Goal: Communication & Community: Answer question/provide support

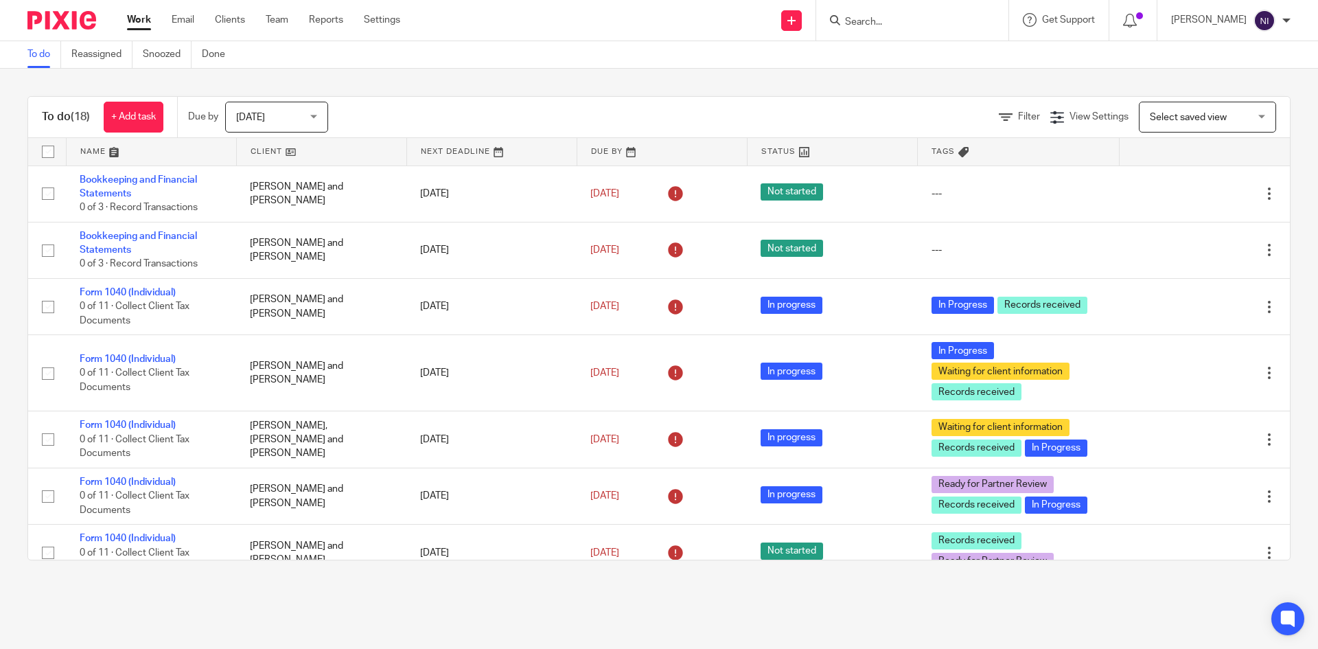
click at [967, 19] on input "Search" at bounding box center [906, 22] width 124 height 12
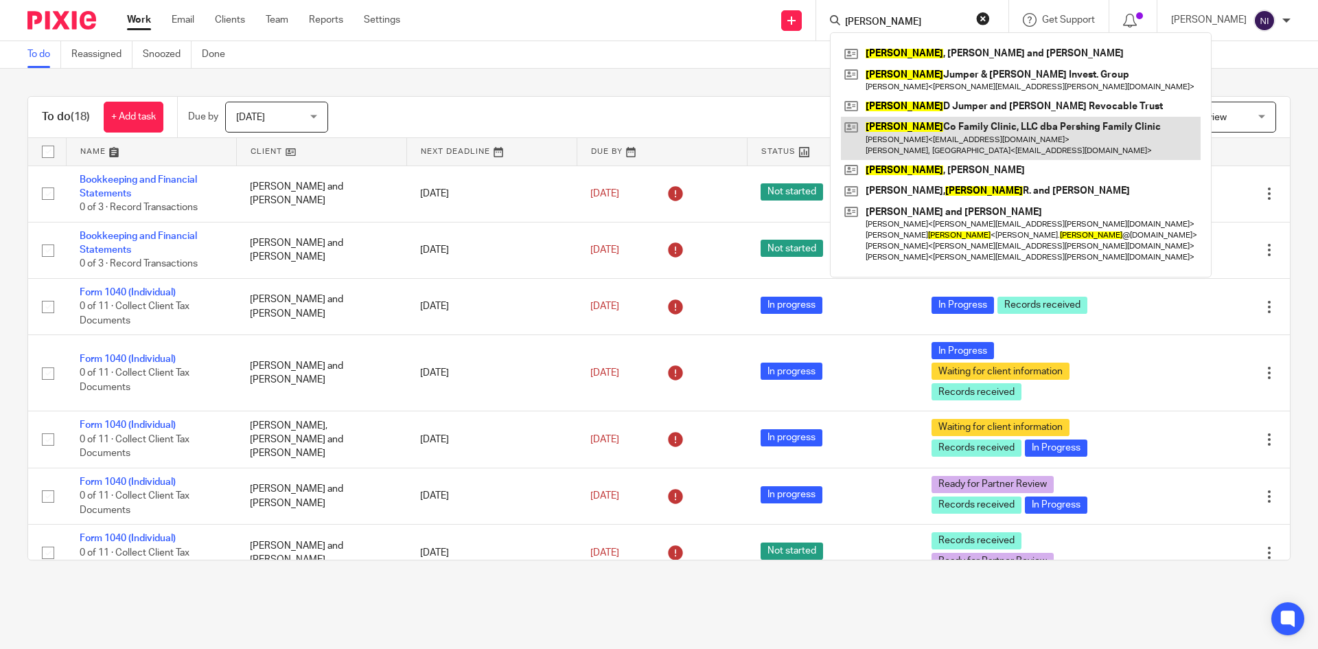
type input "howard"
click at [958, 133] on link at bounding box center [1021, 138] width 360 height 43
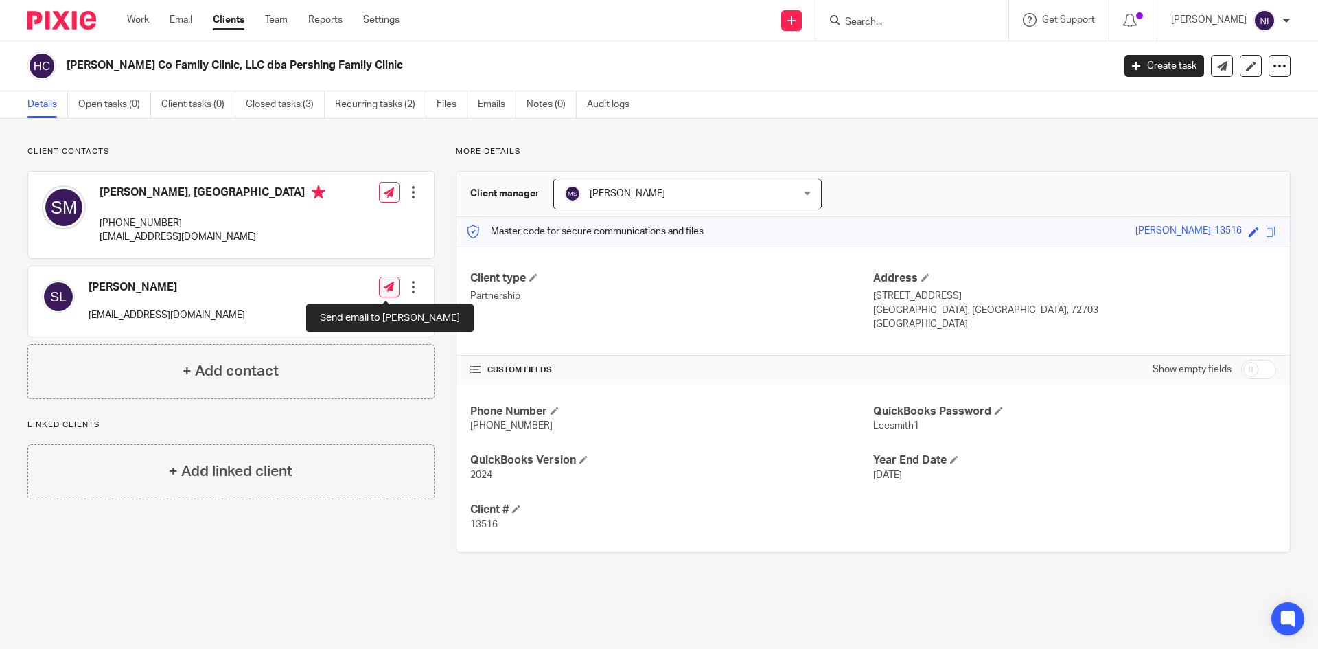
click at [384, 289] on icon at bounding box center [389, 286] width 10 height 10
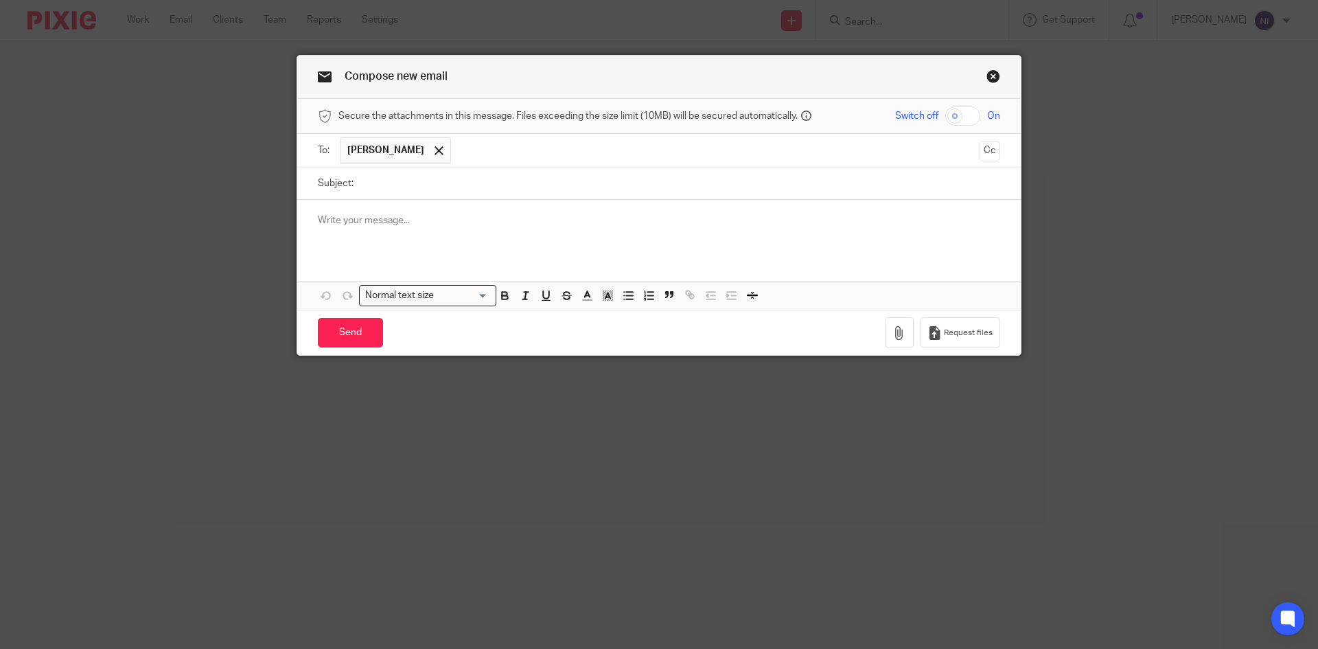
click at [947, 115] on input "checkbox" at bounding box center [962, 115] width 35 height 19
checkbox input "true"
click at [894, 327] on icon "button" at bounding box center [899, 333] width 14 height 14
click at [991, 78] on link "Close this dialog window" at bounding box center [993, 78] width 14 height 19
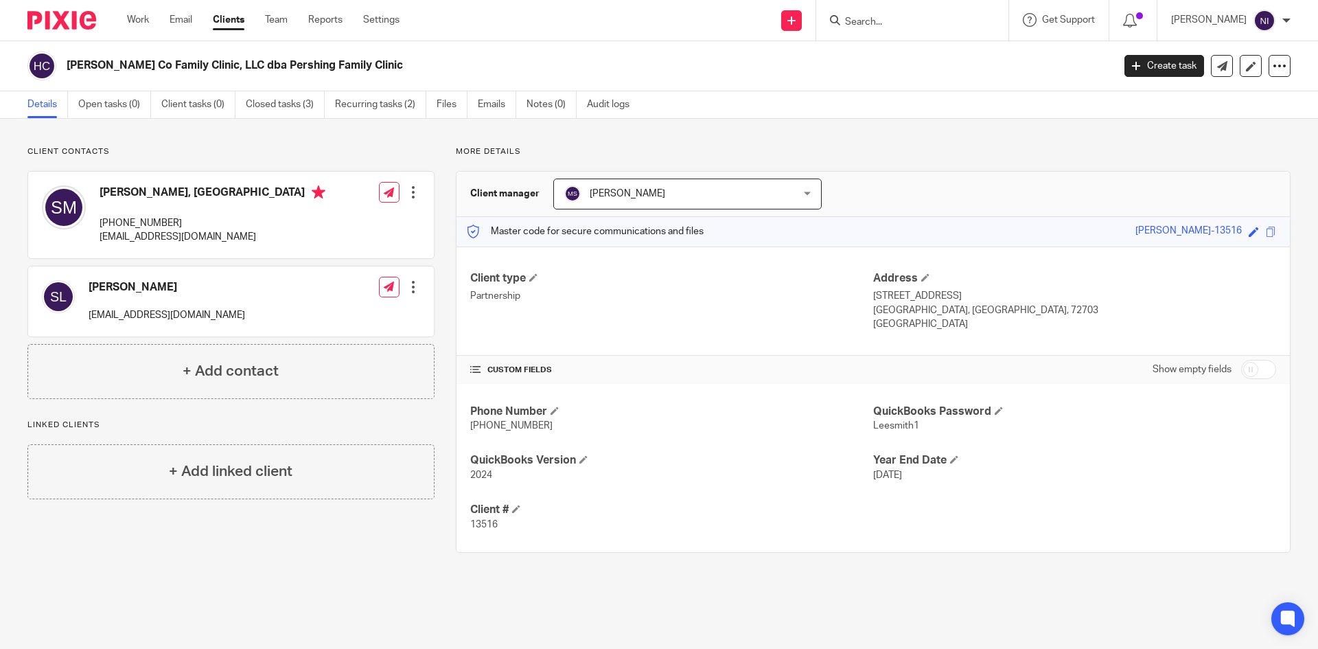
click at [912, 19] on input "Search" at bounding box center [906, 22] width 124 height 12
click at [386, 286] on icon at bounding box center [389, 286] width 10 height 10
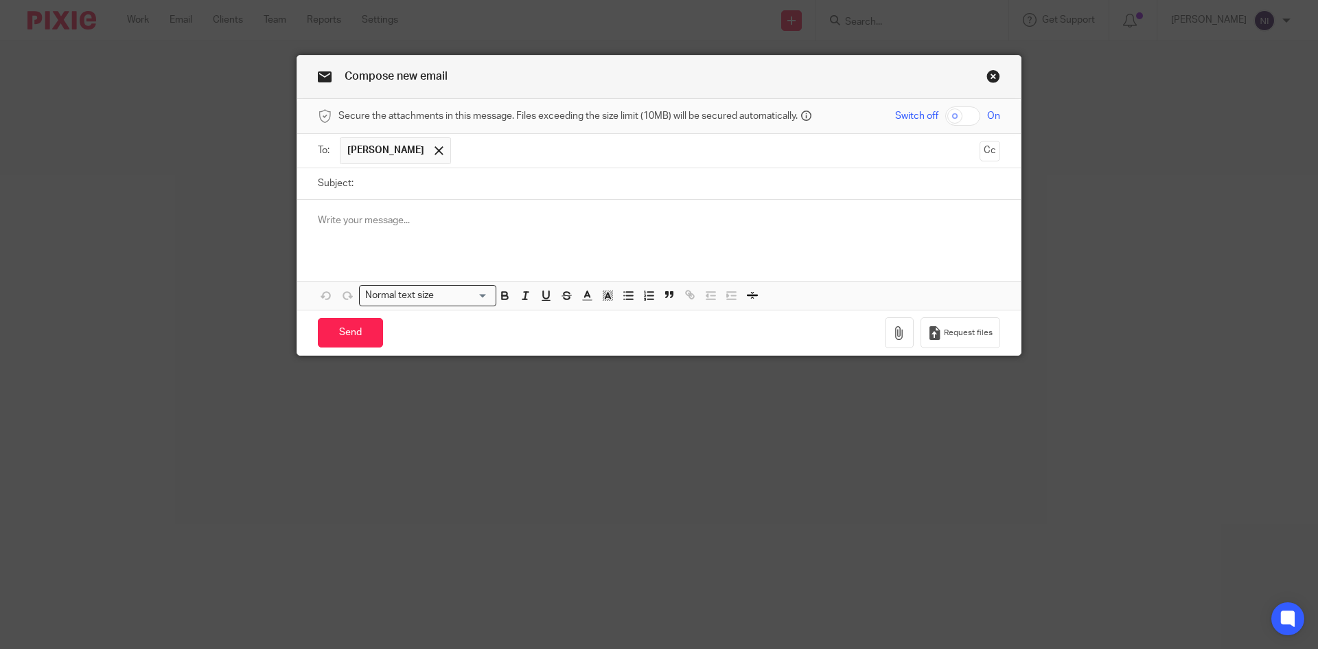
click at [951, 115] on input "checkbox" at bounding box center [962, 115] width 35 height 19
checkbox input "true"
click at [892, 332] on icon "button" at bounding box center [899, 333] width 14 height 14
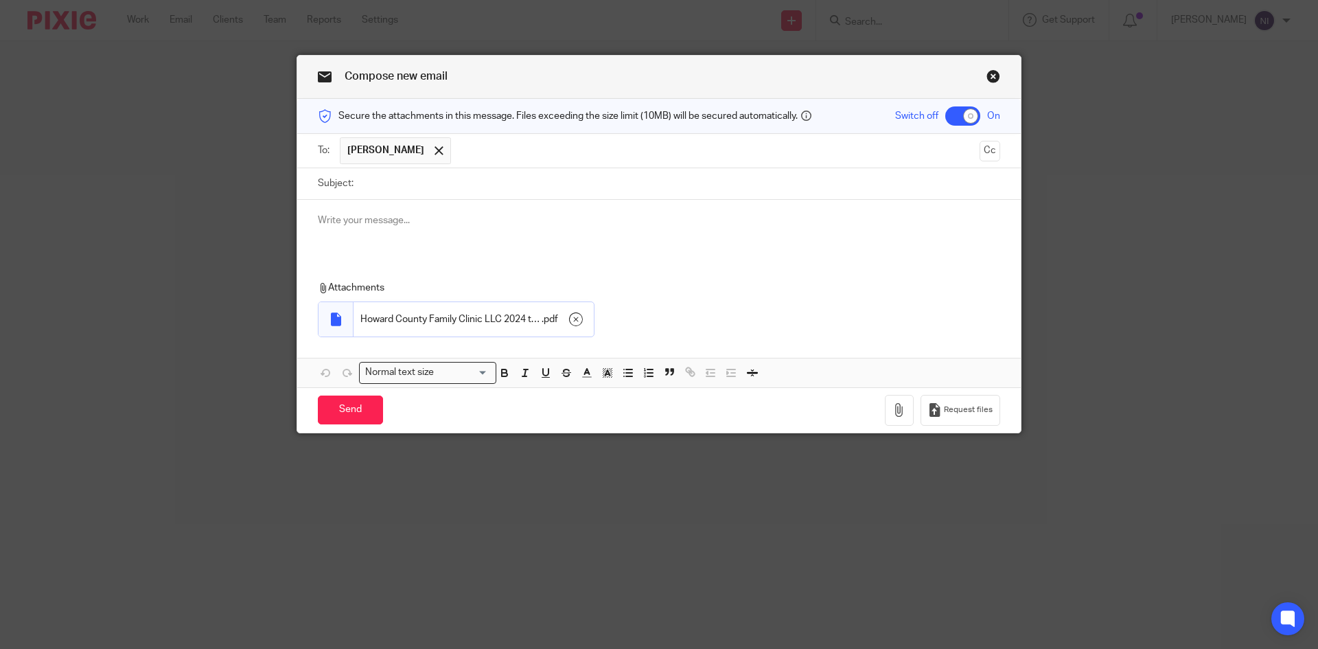
click at [381, 188] on input "Subject:" at bounding box center [680, 183] width 640 height 31
type input "2024 tax return copy"
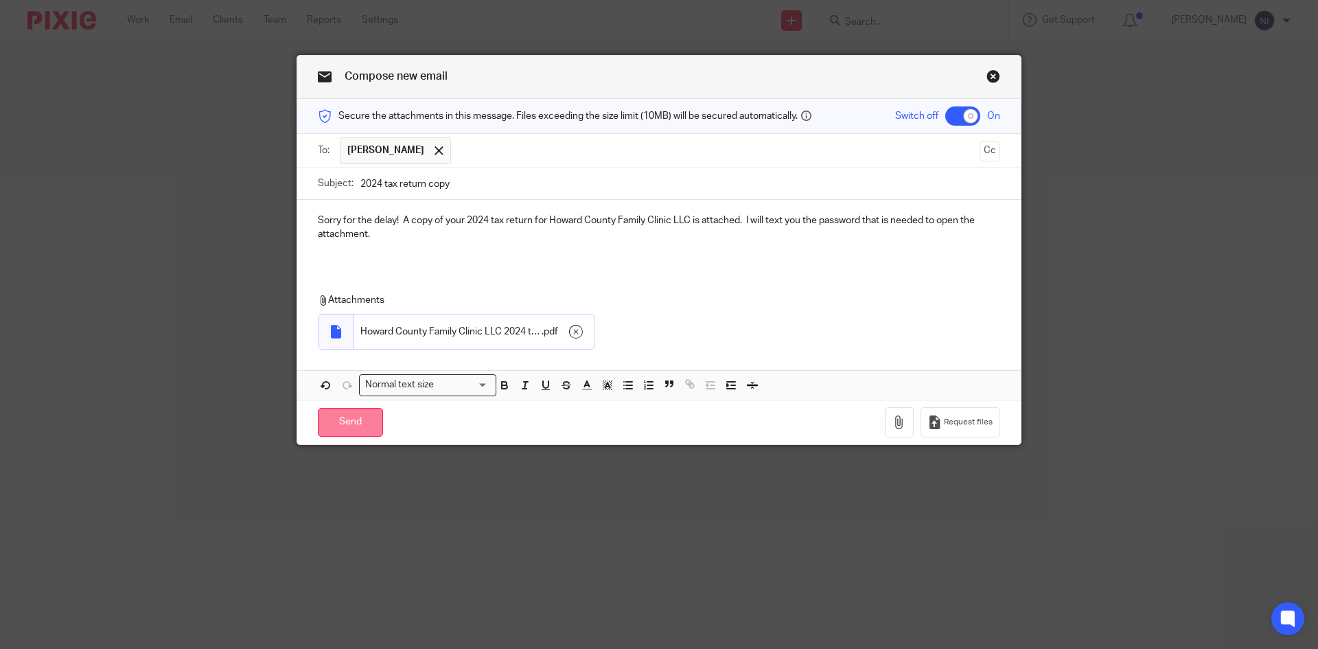
click at [349, 417] on input "Send" at bounding box center [350, 423] width 65 height 30
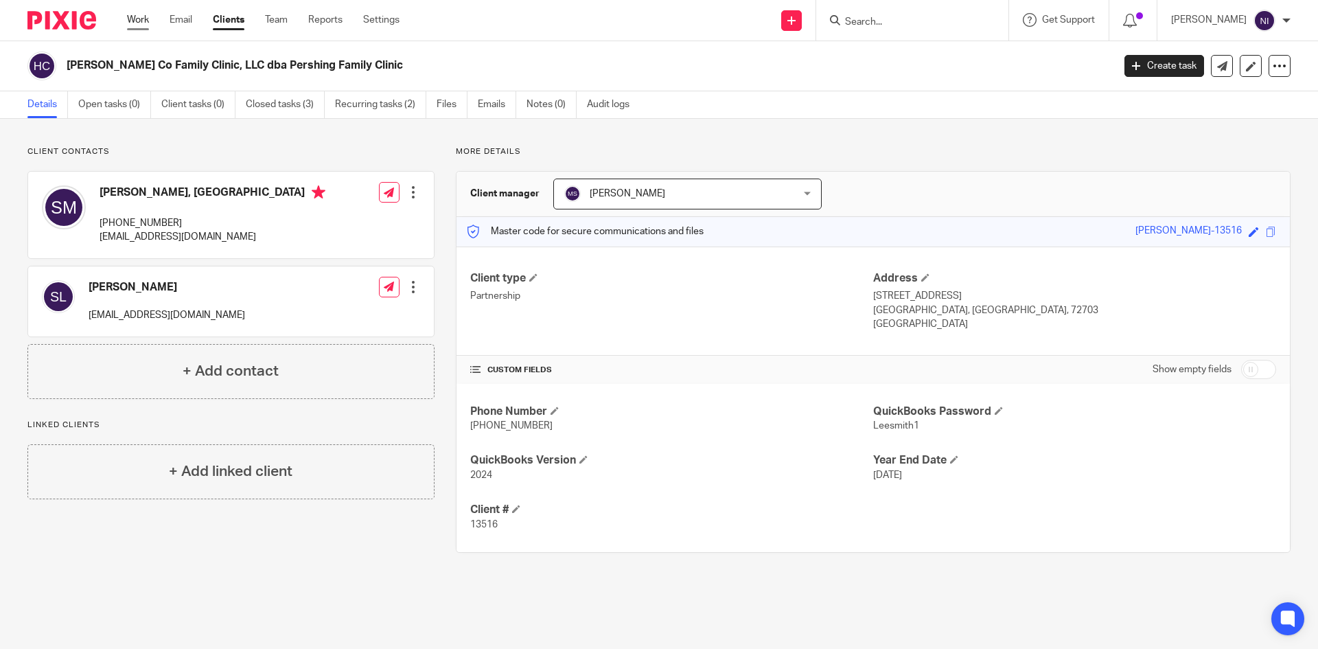
click at [134, 21] on link "Work" at bounding box center [138, 20] width 22 height 14
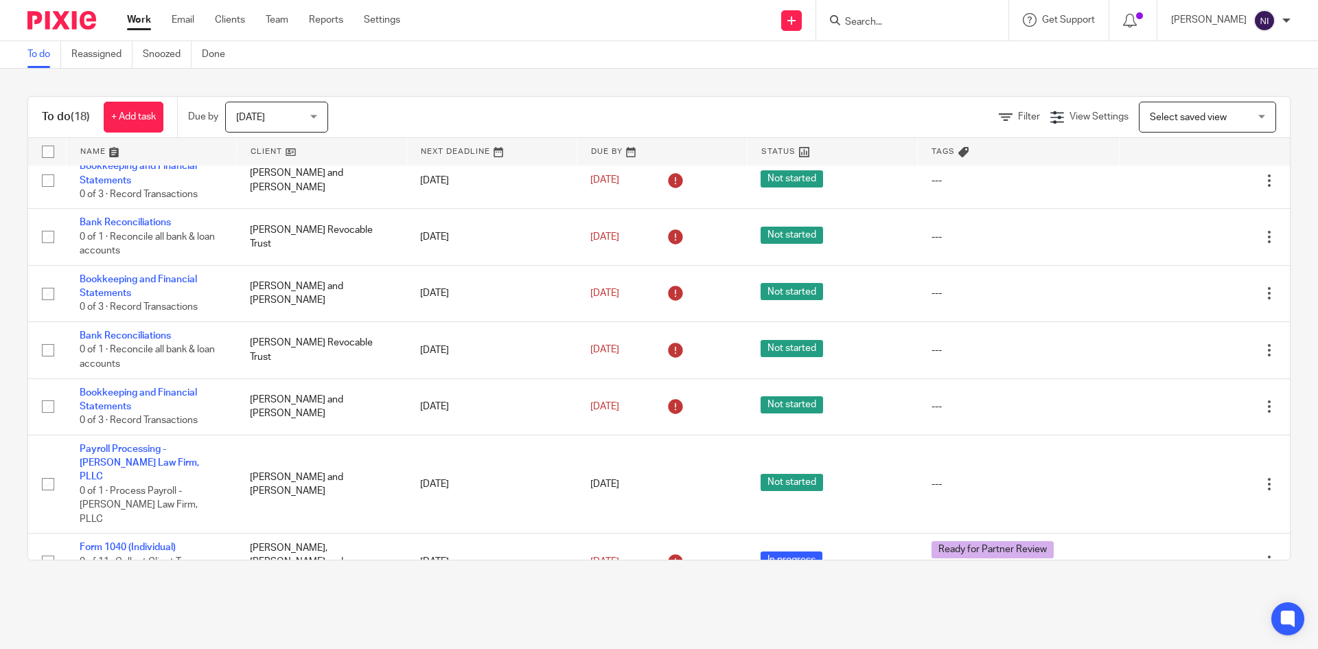
scroll to position [696, 0]
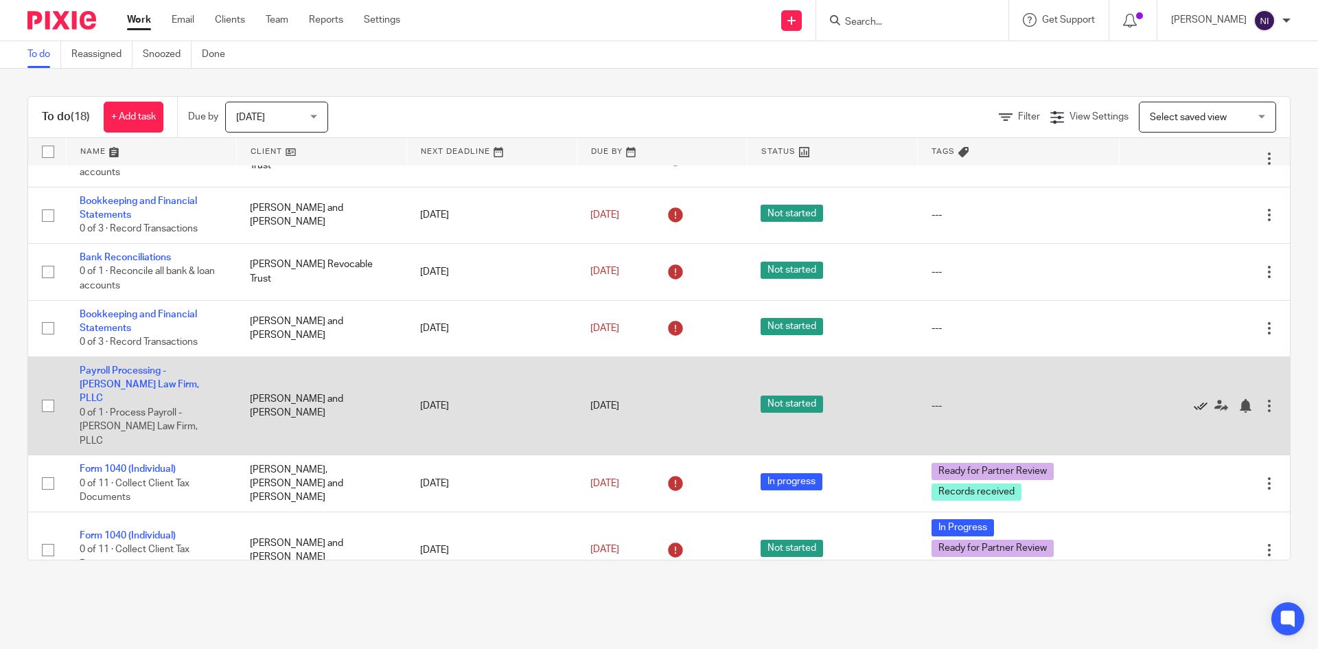
click at [1194, 399] on icon at bounding box center [1201, 406] width 14 height 14
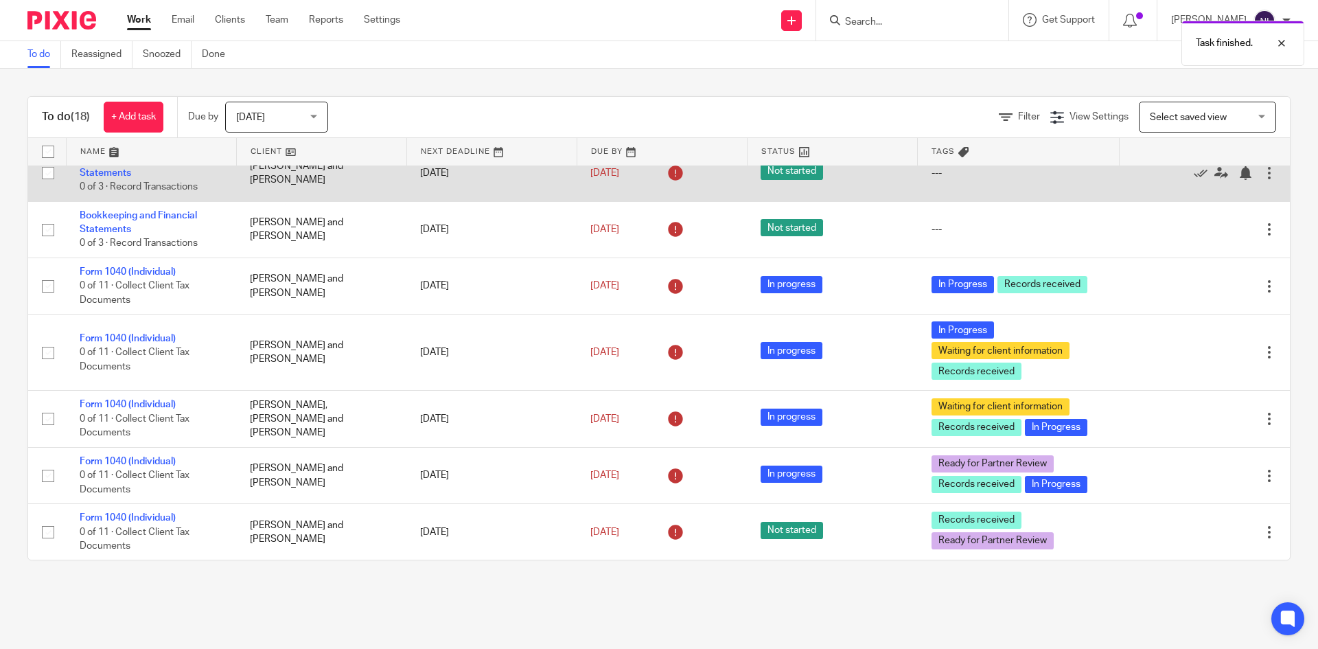
scroll to position [8, 0]
